Goal: Transaction & Acquisition: Purchase product/service

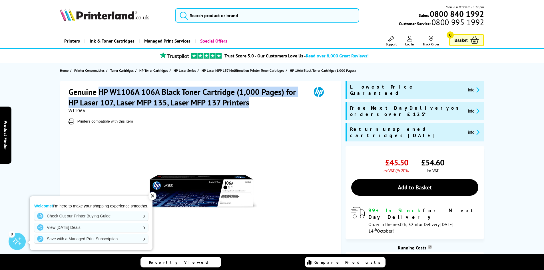
drag, startPoint x: 252, startPoint y: 103, endPoint x: 98, endPoint y: 95, distance: 154.2
click at [98, 95] on h1 "Genuine HP W1106A 106A Black Toner Cartridge (1,000 Pages) for HP Laser 107, La…" at bounding box center [187, 97] width 237 height 21
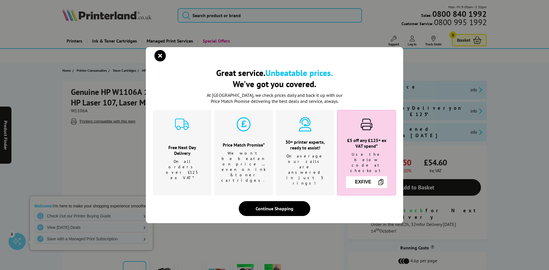
drag, startPoint x: 101, startPoint y: 93, endPoint x: 157, endPoint y: 57, distance: 66.4
click at [157, 57] on icon "close modal" at bounding box center [159, 55] width 11 height 11
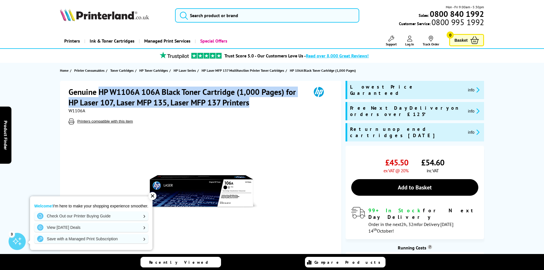
drag, startPoint x: 99, startPoint y: 88, endPoint x: 249, endPoint y: 103, distance: 151.0
click at [249, 103] on h1 "Genuine HP W1106A 106A Black Toner Cartridge (1,000 Pages) for HP Laser 107, La…" at bounding box center [187, 97] width 237 height 21
copy h1 "HP W1106A 106A Black Toner Cartridge (1,000 Pages) for HP Laser 107, Laser MFP …"
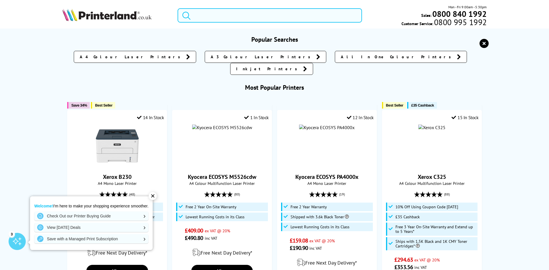
click at [213, 13] on input "search" at bounding box center [269, 15] width 184 height 14
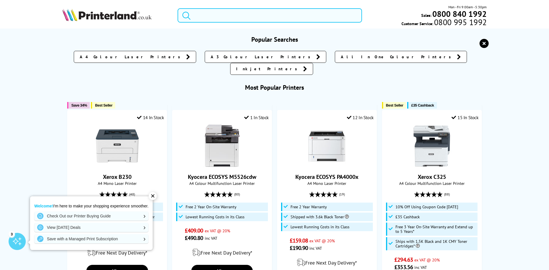
paste input "HP W1106A 106A Black Toner Cartridge (1,000 Pages) for HP Laser 107, Laser MFP …"
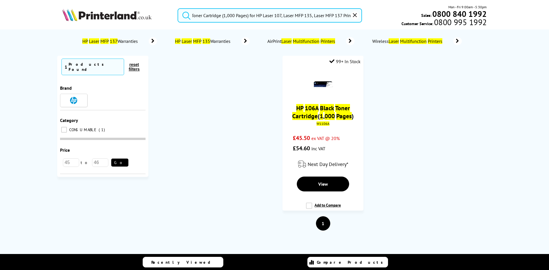
type input "HP W1106A 106A Black Toner Cartridge (1,000 Pages) for HP Laser 107, Laser MFP …"
